Goal: Information Seeking & Learning: Learn about a topic

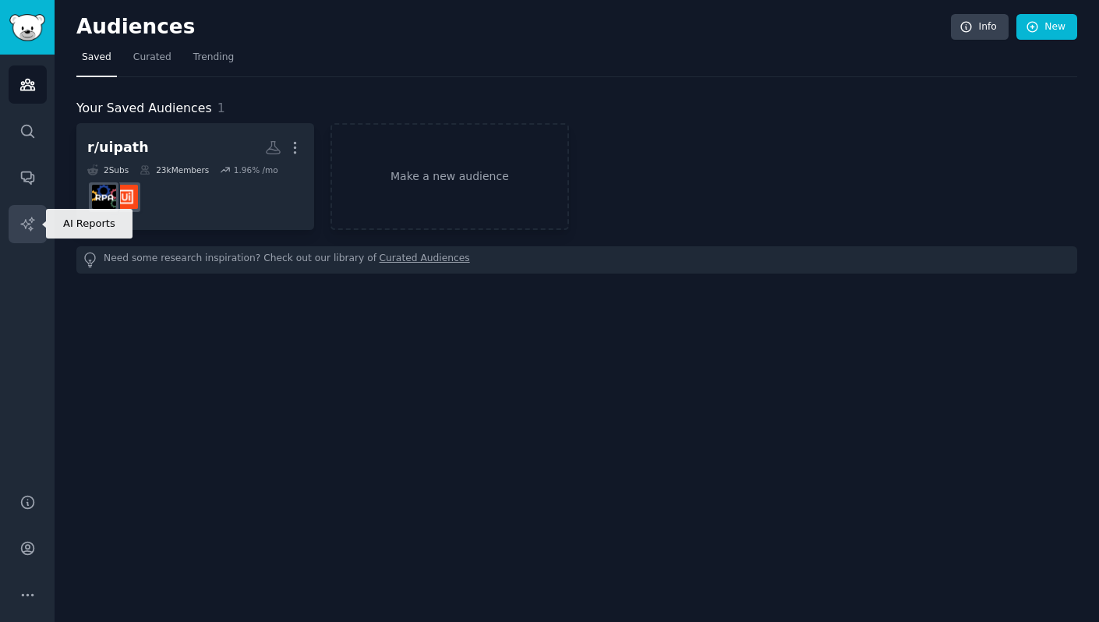
click at [22, 219] on icon "Sidebar" at bounding box center [27, 224] width 16 height 16
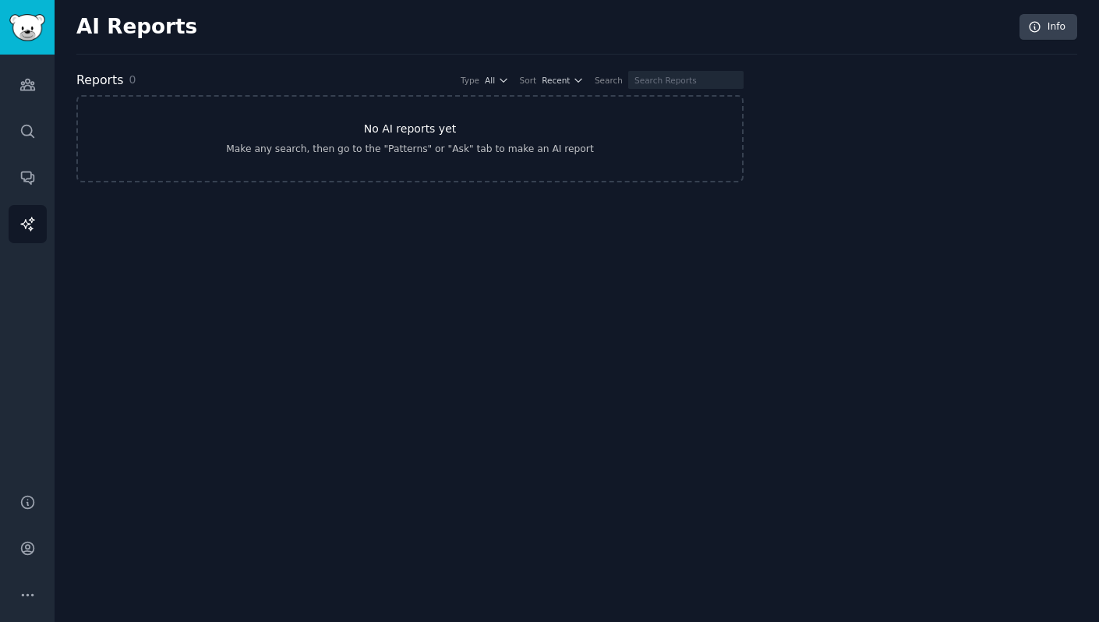
click at [451, 116] on link "No AI reports yet Make any search, then go to the "Patterns" or "Ask" tab to ma…" at bounding box center [409, 138] width 667 height 87
click at [34, 83] on icon "Sidebar" at bounding box center [27, 84] width 16 height 16
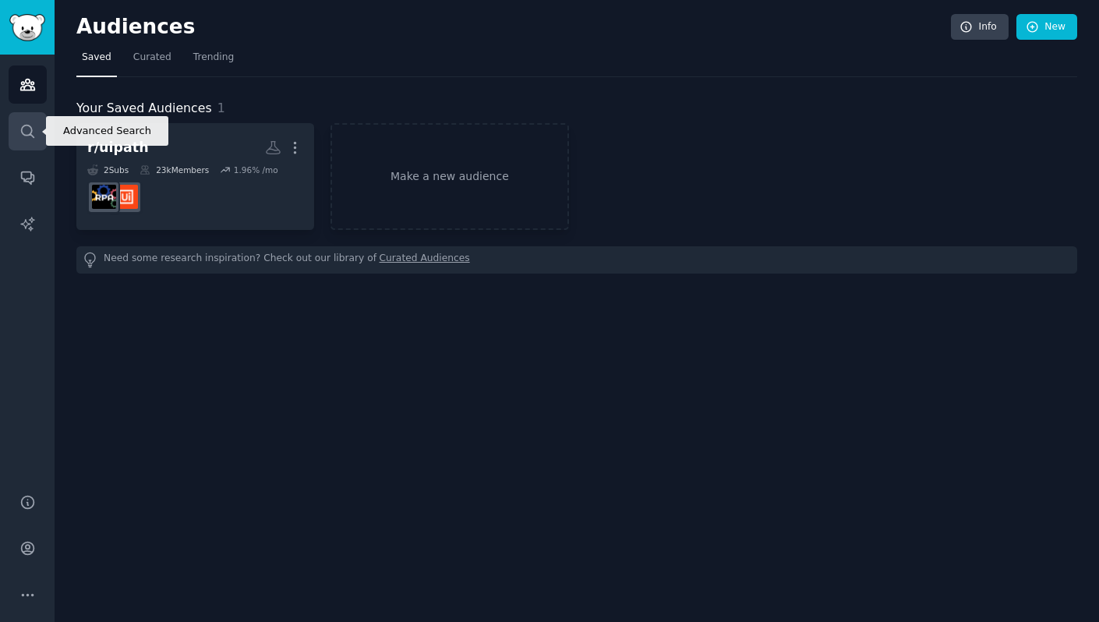
click at [28, 131] on icon "Sidebar" at bounding box center [27, 131] width 16 height 16
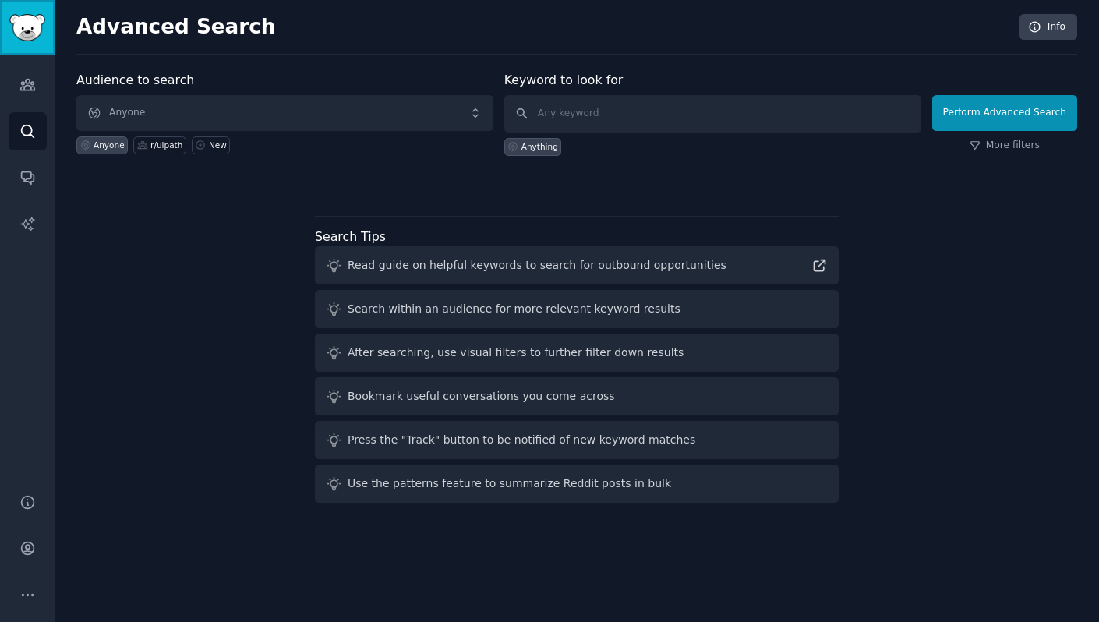
click at [22, 43] on link "Sidebar" at bounding box center [27, 27] width 55 height 55
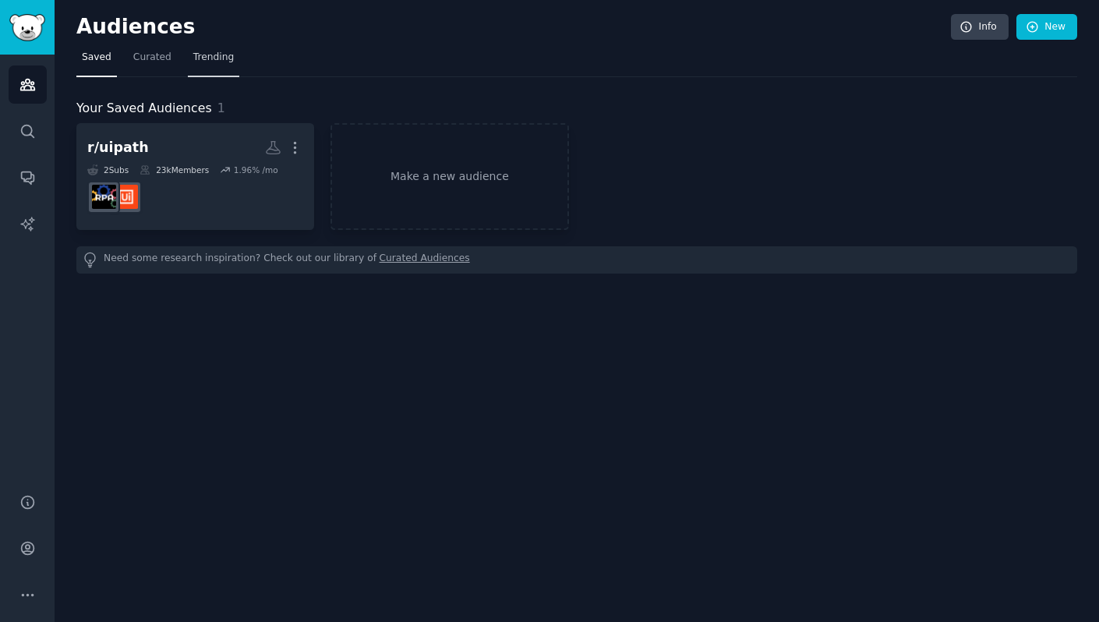
click at [223, 50] on link "Trending" at bounding box center [213, 61] width 51 height 32
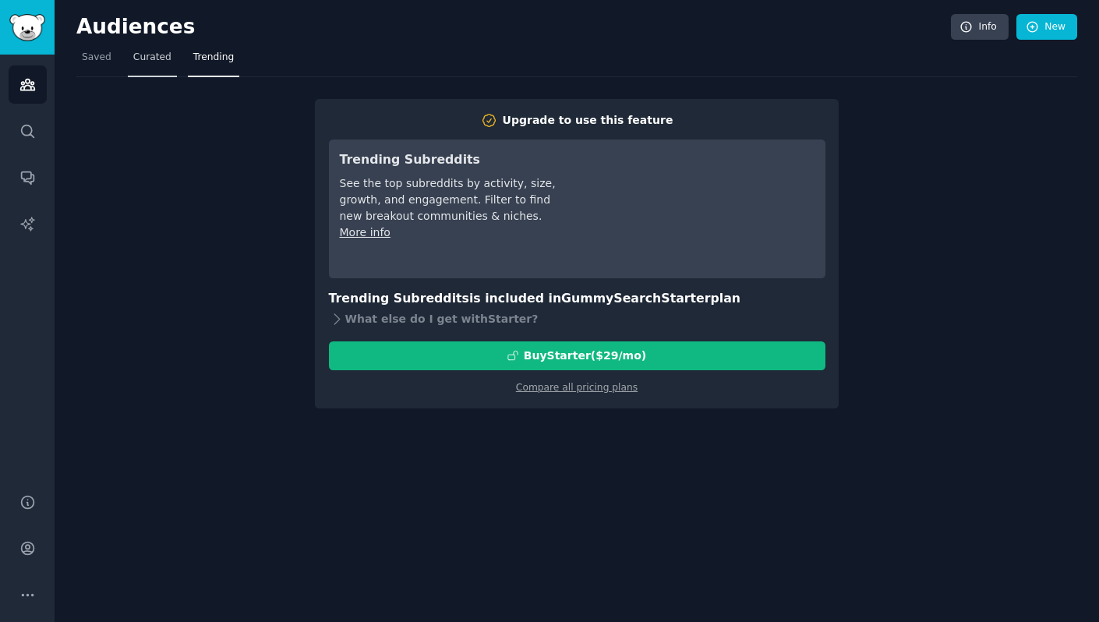
click at [151, 56] on span "Curated" at bounding box center [152, 58] width 38 height 14
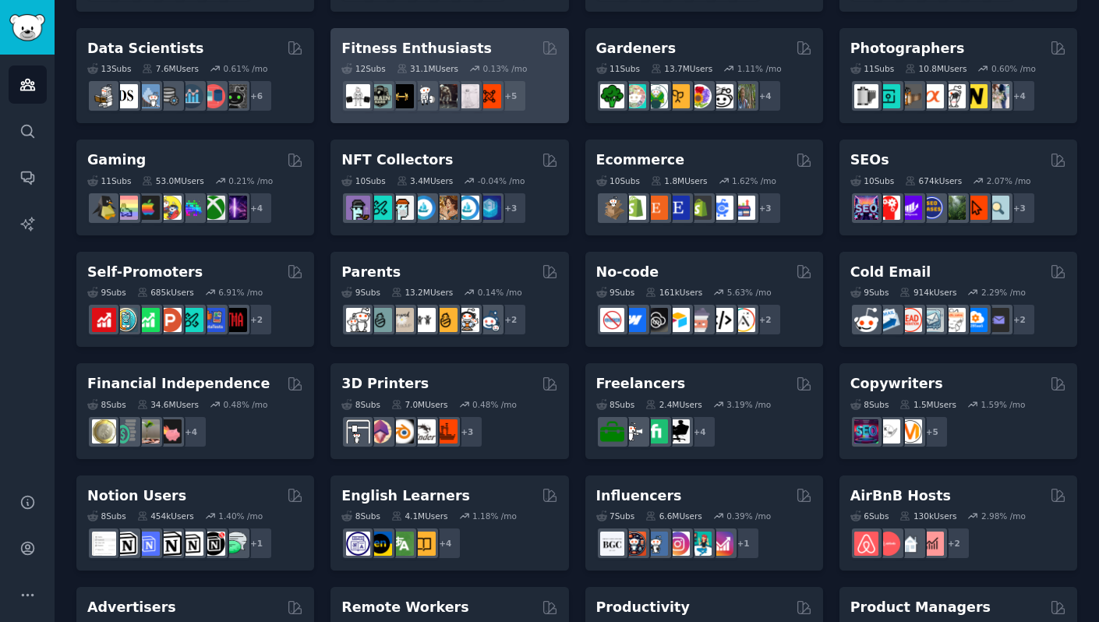
scroll to position [625, 0]
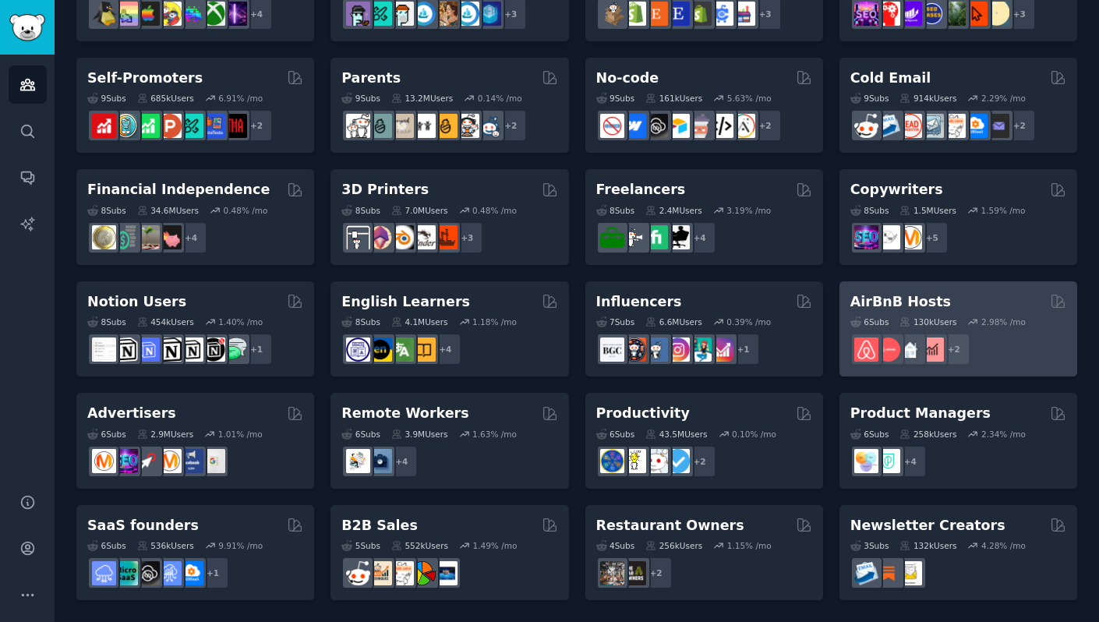
click at [905, 302] on h2 "AirBnB Hosts" at bounding box center [901, 301] width 101 height 19
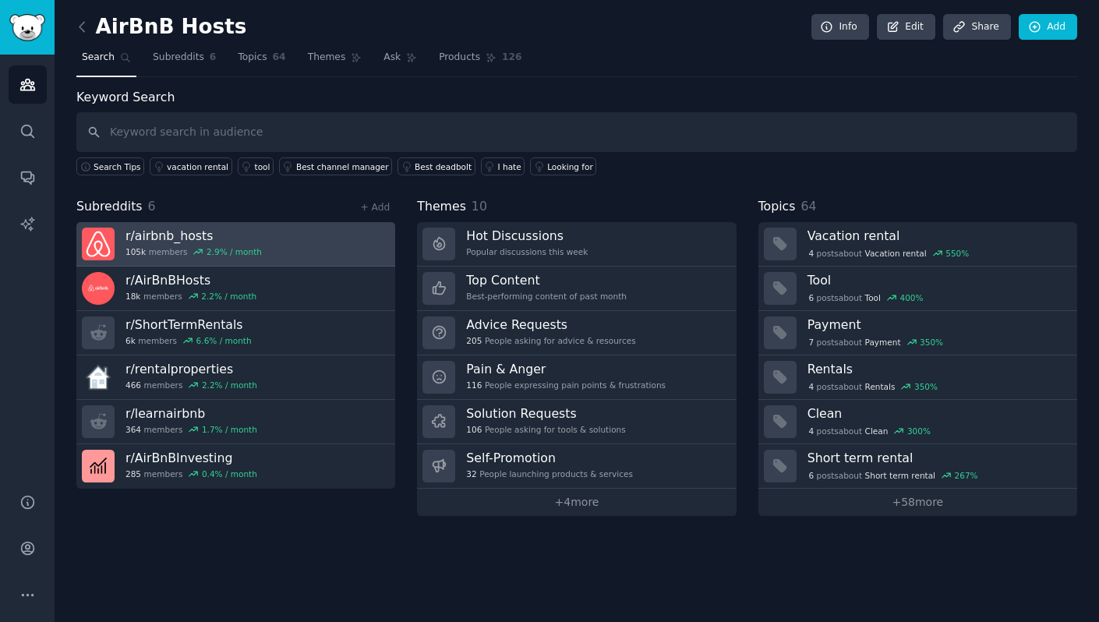
click at [242, 237] on h3 "r/ airbnb_hosts" at bounding box center [194, 236] width 136 height 16
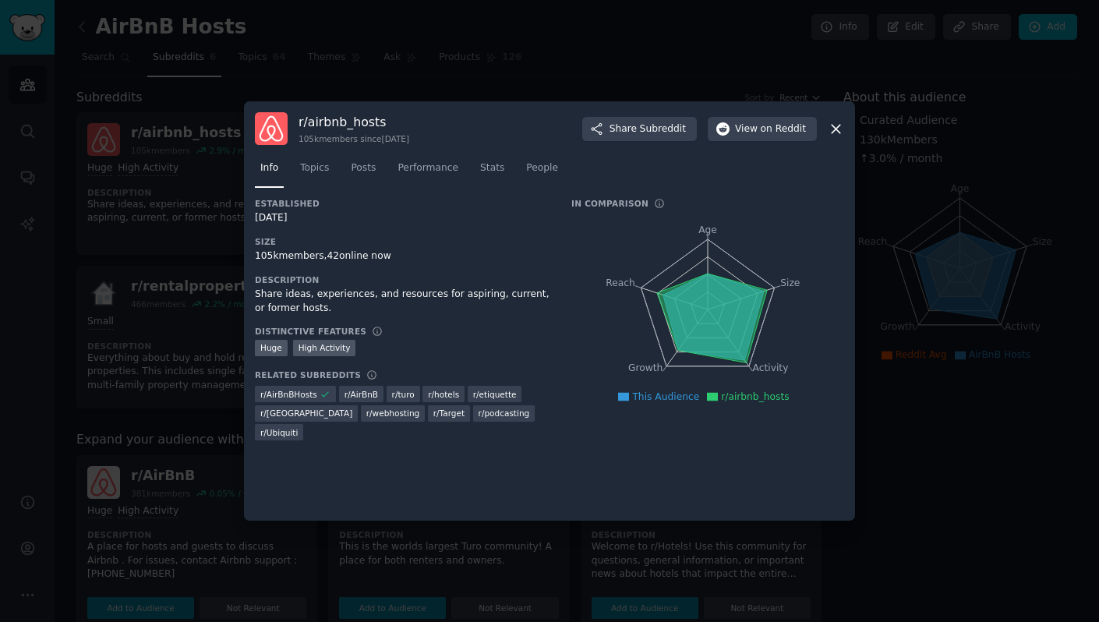
click at [195, 408] on div at bounding box center [549, 311] width 1099 height 622
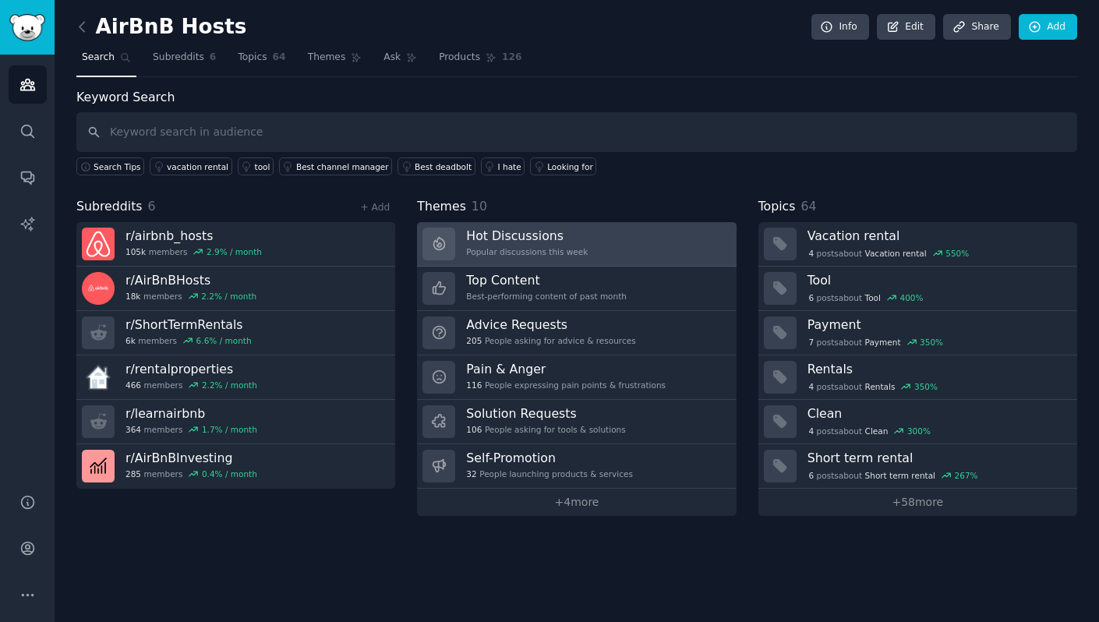
click at [478, 234] on h3 "Hot Discussions" at bounding box center [527, 236] width 122 height 16
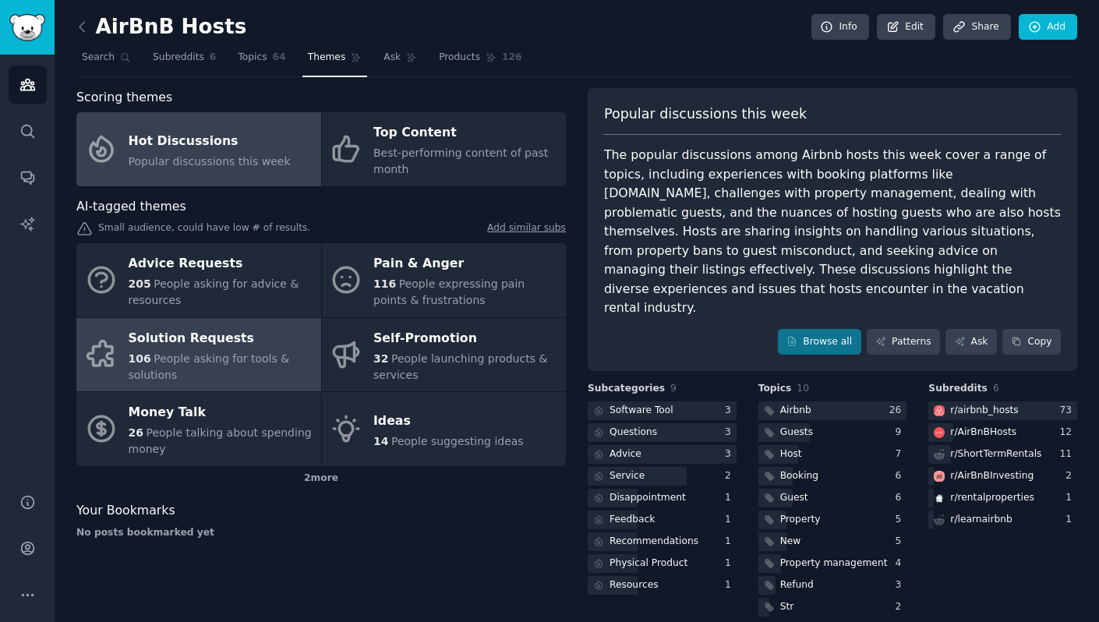
click at [224, 355] on span "People asking for tools & solutions" at bounding box center [209, 366] width 161 height 29
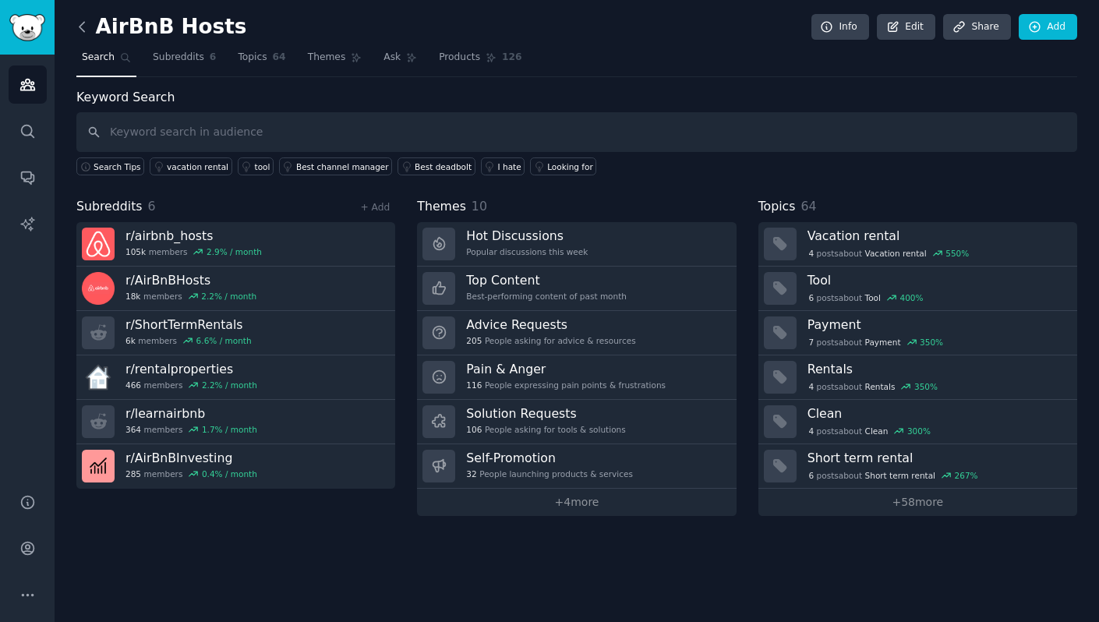
click at [89, 34] on icon at bounding box center [82, 27] width 16 height 16
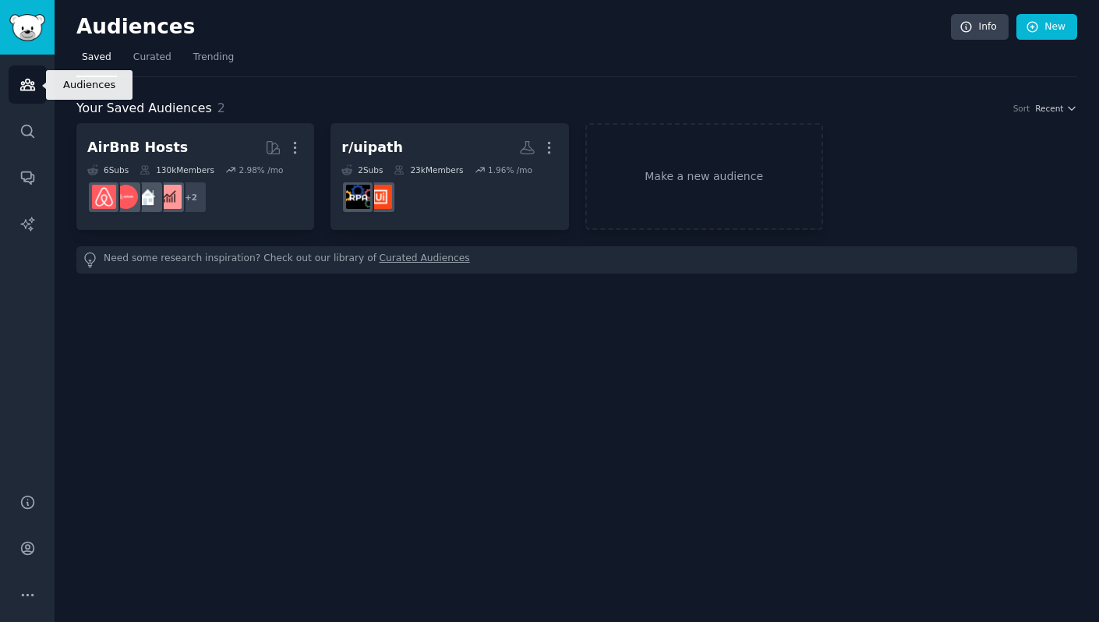
click at [30, 96] on link "Audiences" at bounding box center [28, 84] width 38 height 38
click at [200, 59] on span "Trending" at bounding box center [213, 58] width 41 height 14
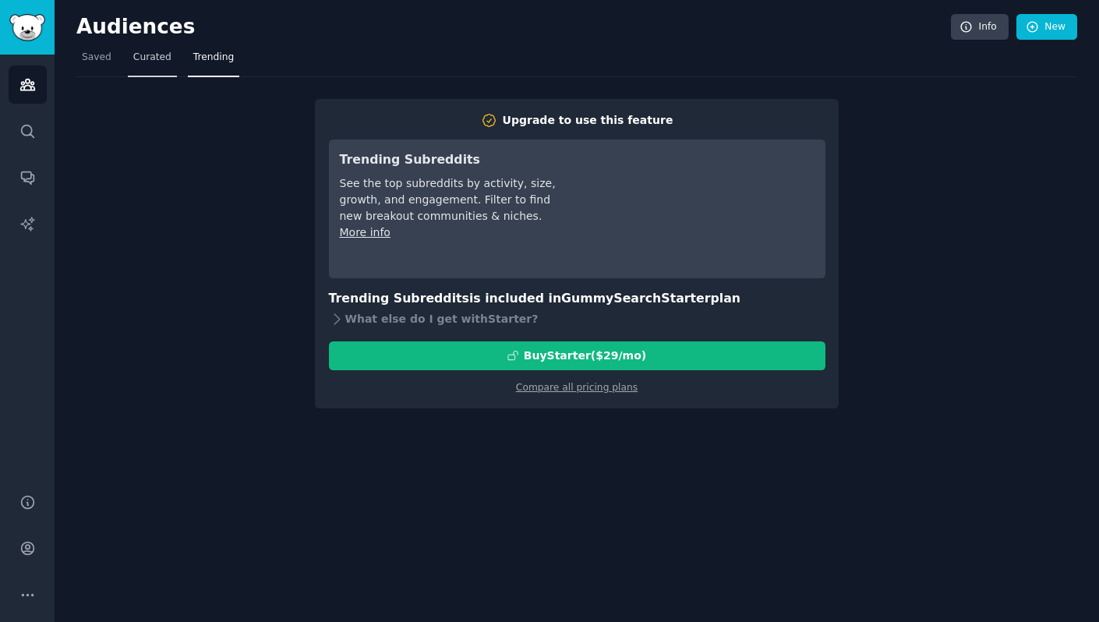
click at [151, 58] on span "Curated" at bounding box center [152, 58] width 38 height 14
